Goal: Task Accomplishment & Management: Use online tool/utility

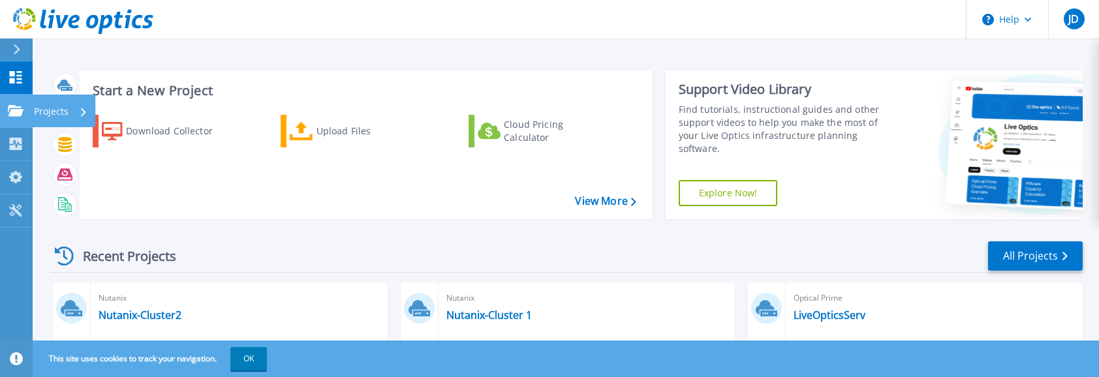
click at [14, 111] on icon at bounding box center [16, 110] width 16 height 11
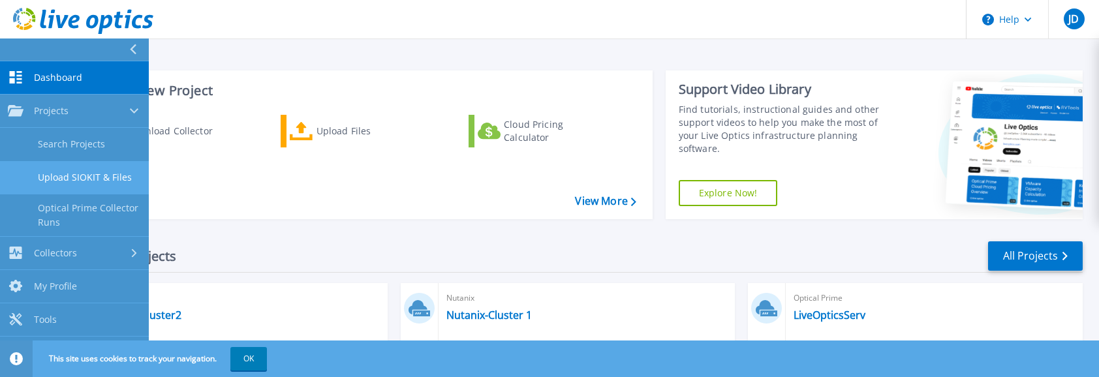
click at [72, 171] on link "Upload SIOKIT & Files" at bounding box center [74, 177] width 149 height 33
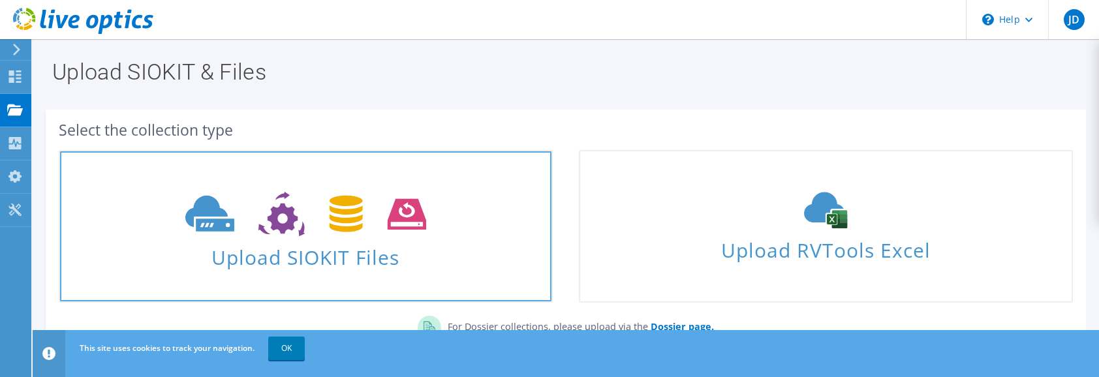
click at [401, 230] on use at bounding box center [305, 214] width 241 height 45
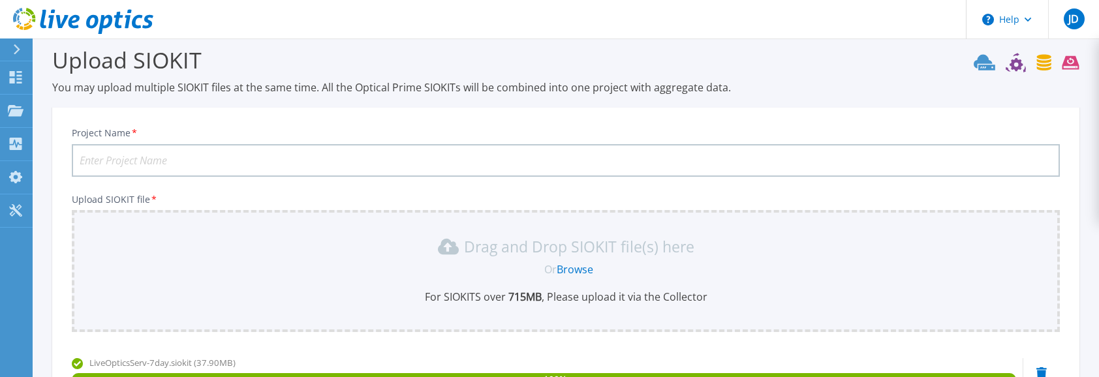
scroll to position [12, 0]
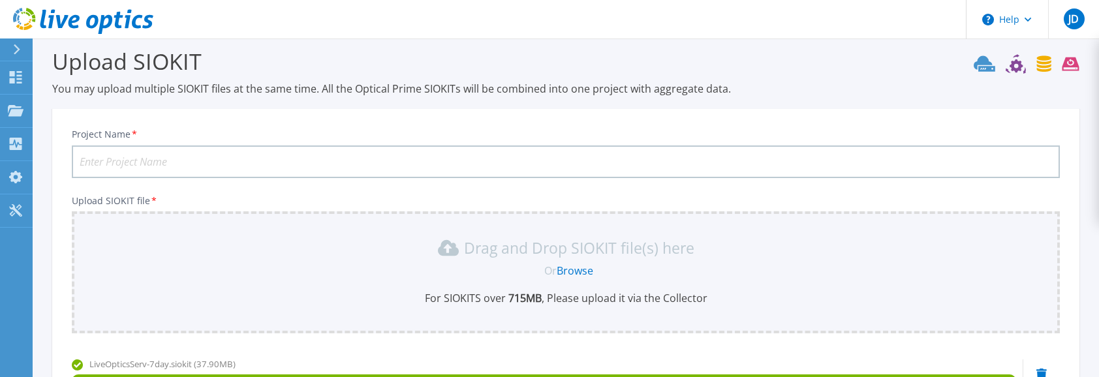
click at [388, 158] on input "Project Name *" at bounding box center [566, 162] width 988 height 33
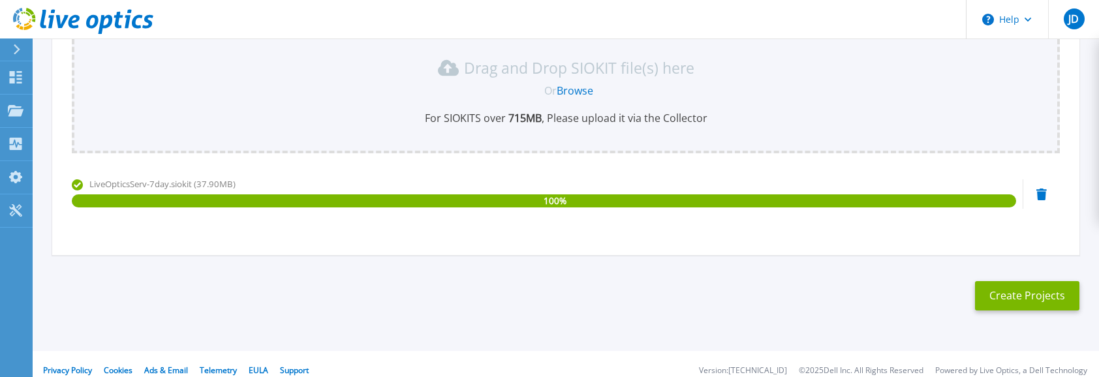
scroll to position [205, 0]
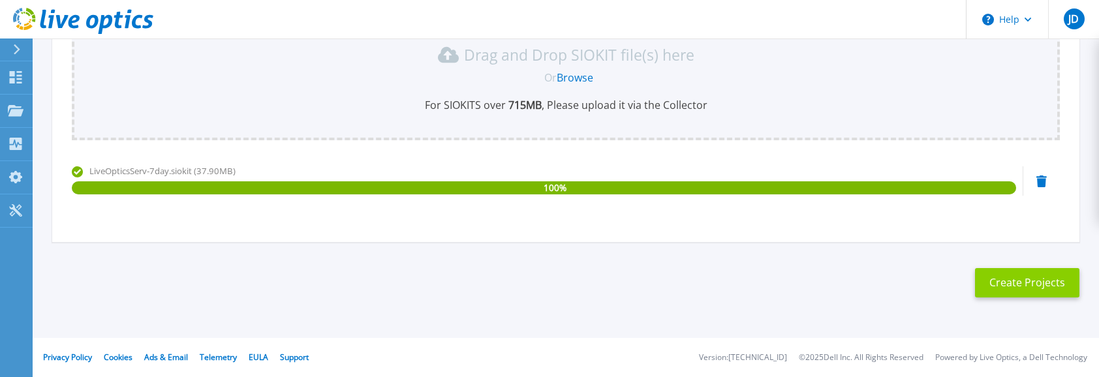
type input "EGAT File 7 day"
click at [1025, 285] on button "Create Projects" at bounding box center [1027, 282] width 104 height 29
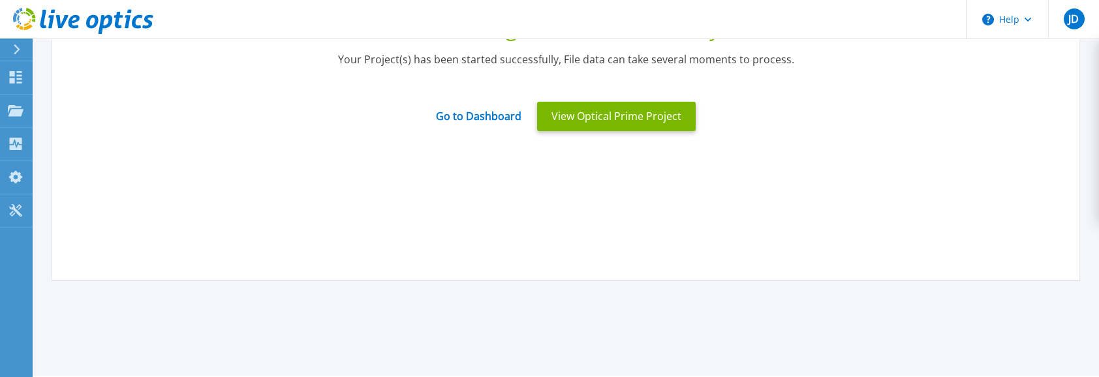
scroll to position [0, 0]
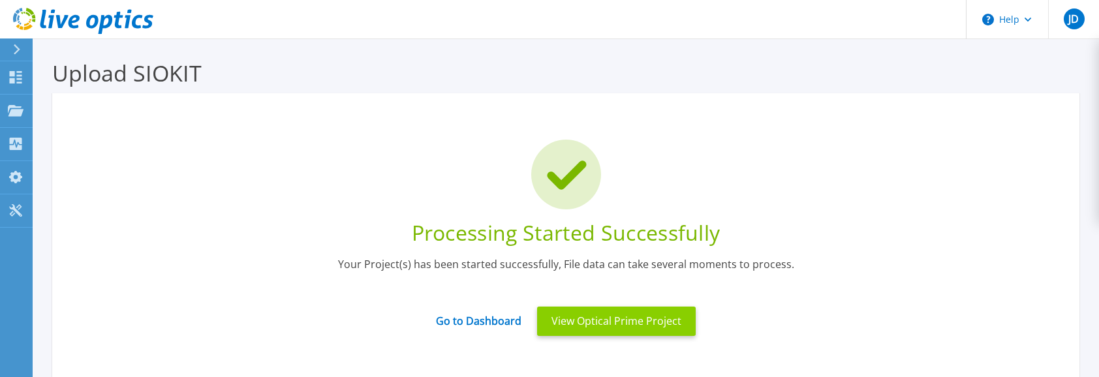
click at [636, 315] on button "View Optical Prime Project" at bounding box center [616, 321] width 159 height 29
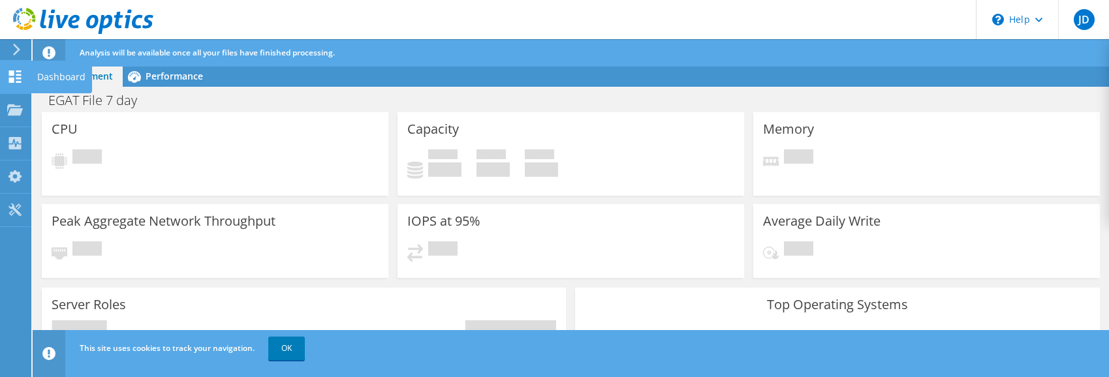
click at [40, 78] on div "Dashboard" at bounding box center [61, 77] width 61 height 33
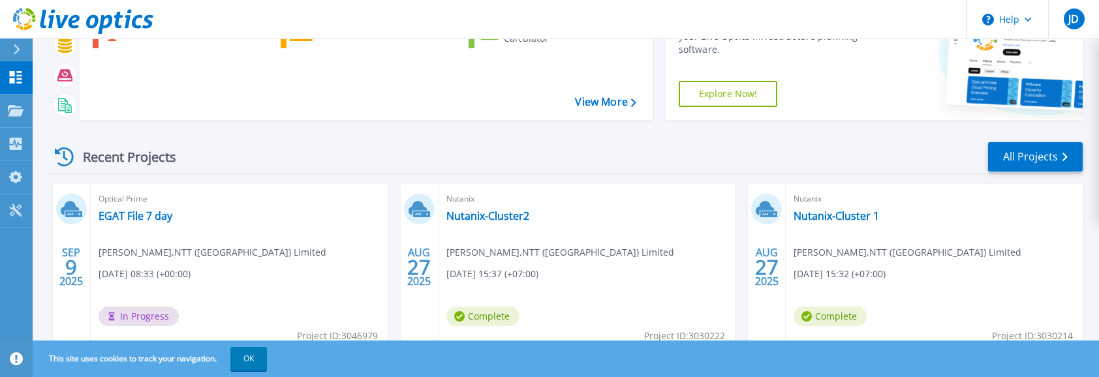
scroll to position [106, 0]
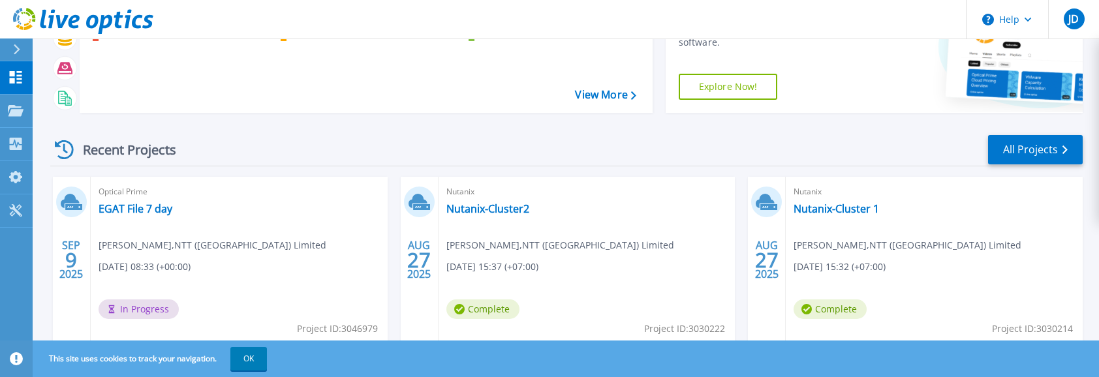
click at [58, 150] on icon at bounding box center [64, 149] width 19 height 19
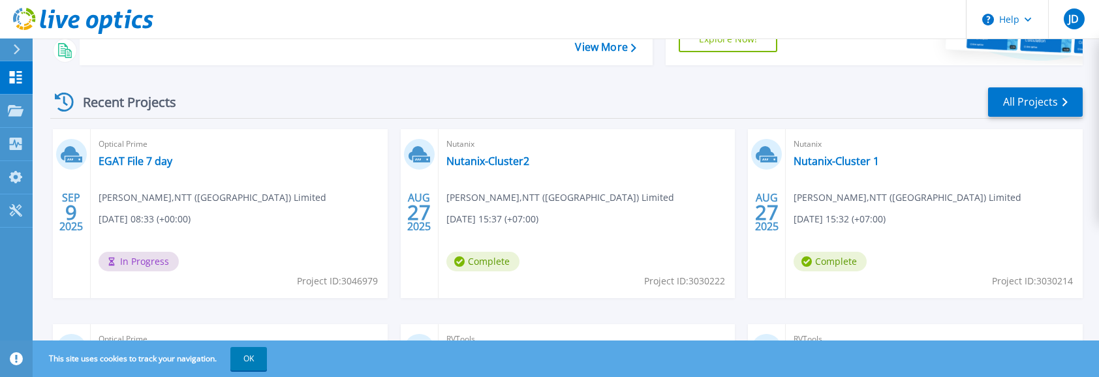
scroll to position [159, 0]
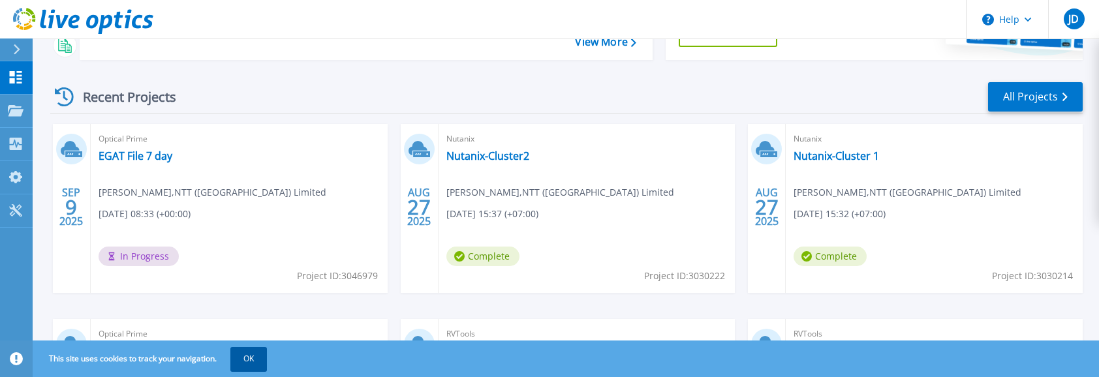
click at [264, 362] on button "OK" at bounding box center [248, 358] width 37 height 23
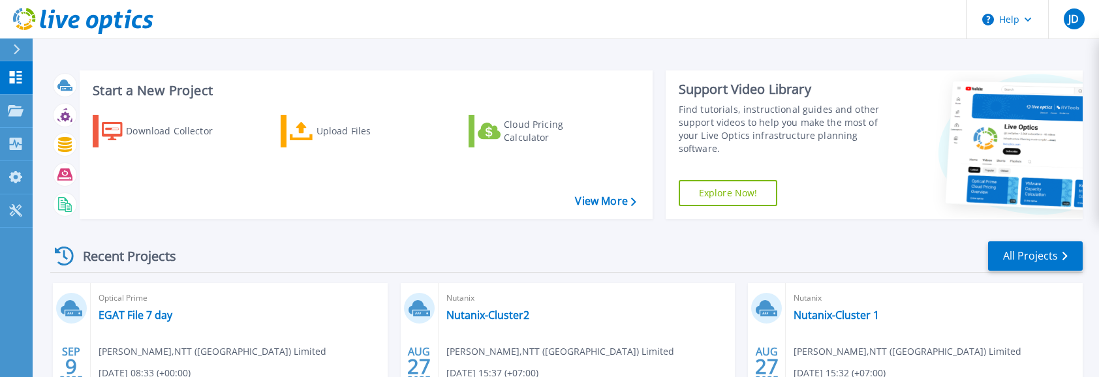
scroll to position [330, 0]
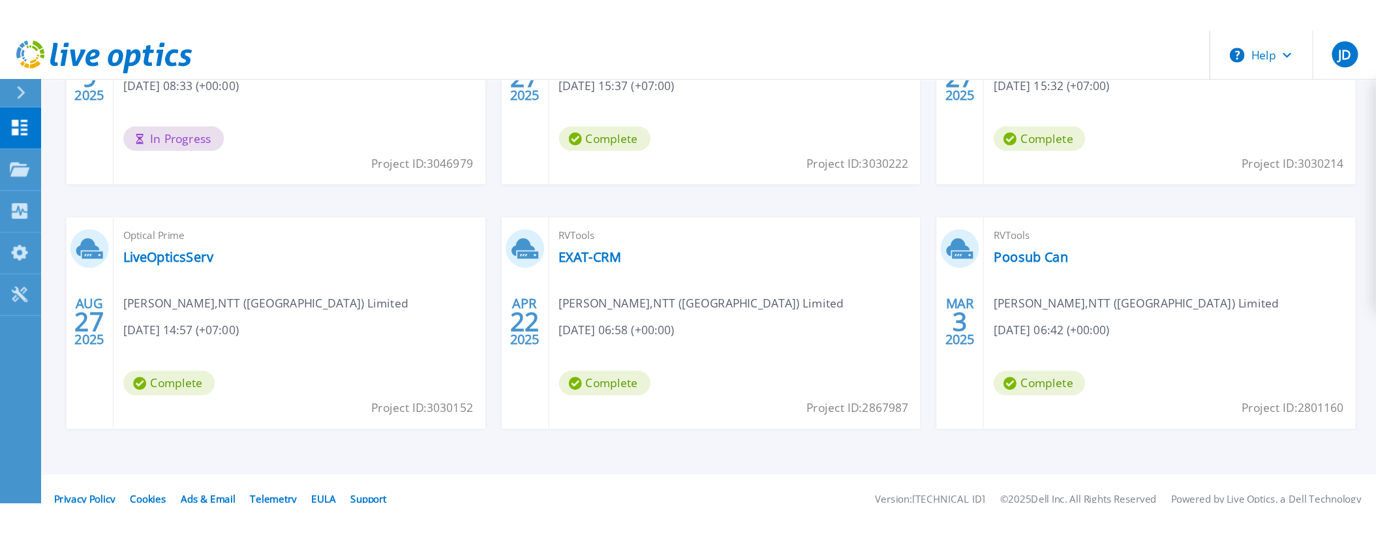
scroll to position [189, 0]
